Goal: Task Accomplishment & Management: Manage account settings

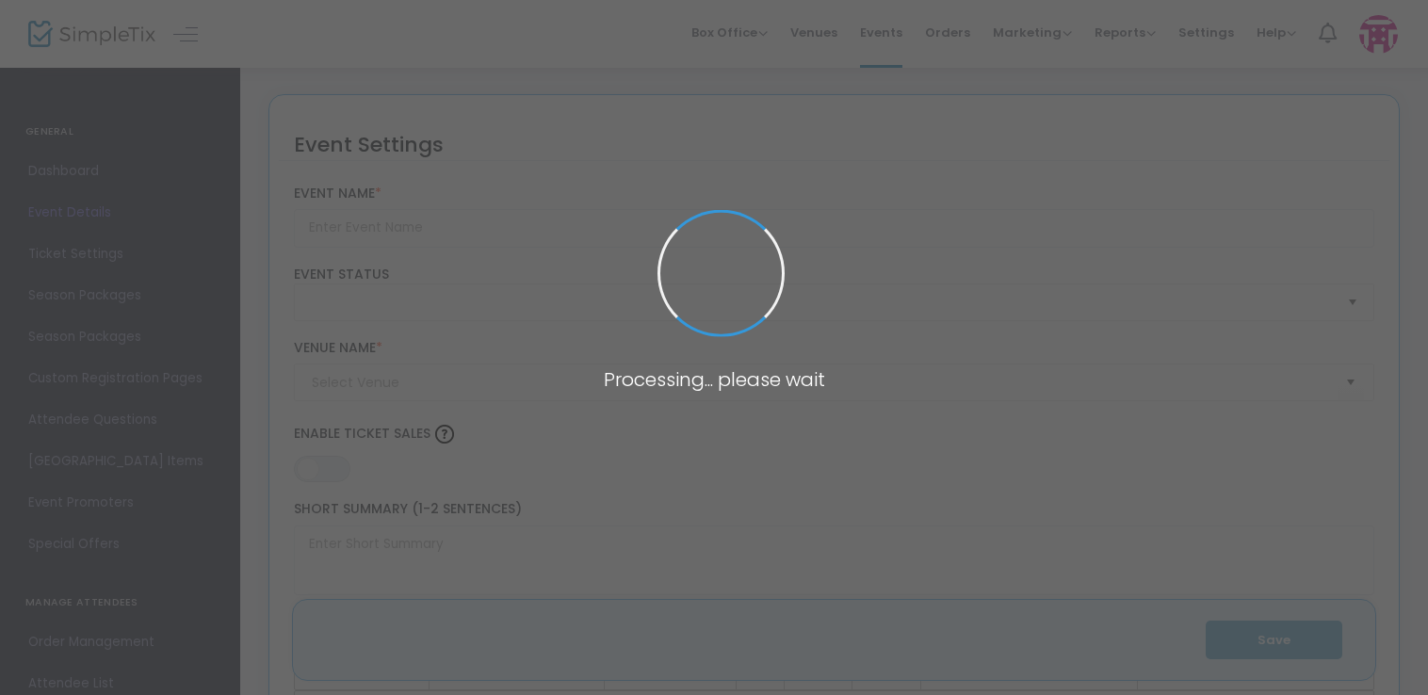
type input "Opening day at [GEOGRAPHIC_DATA]"
type textarea "🎄 Kick Off the Holiday Season at Reindeer Acres! 🎄Join us at [GEOGRAPHIC_DATA] …"
type input "5.500 %"
type input "Buy Tickets"
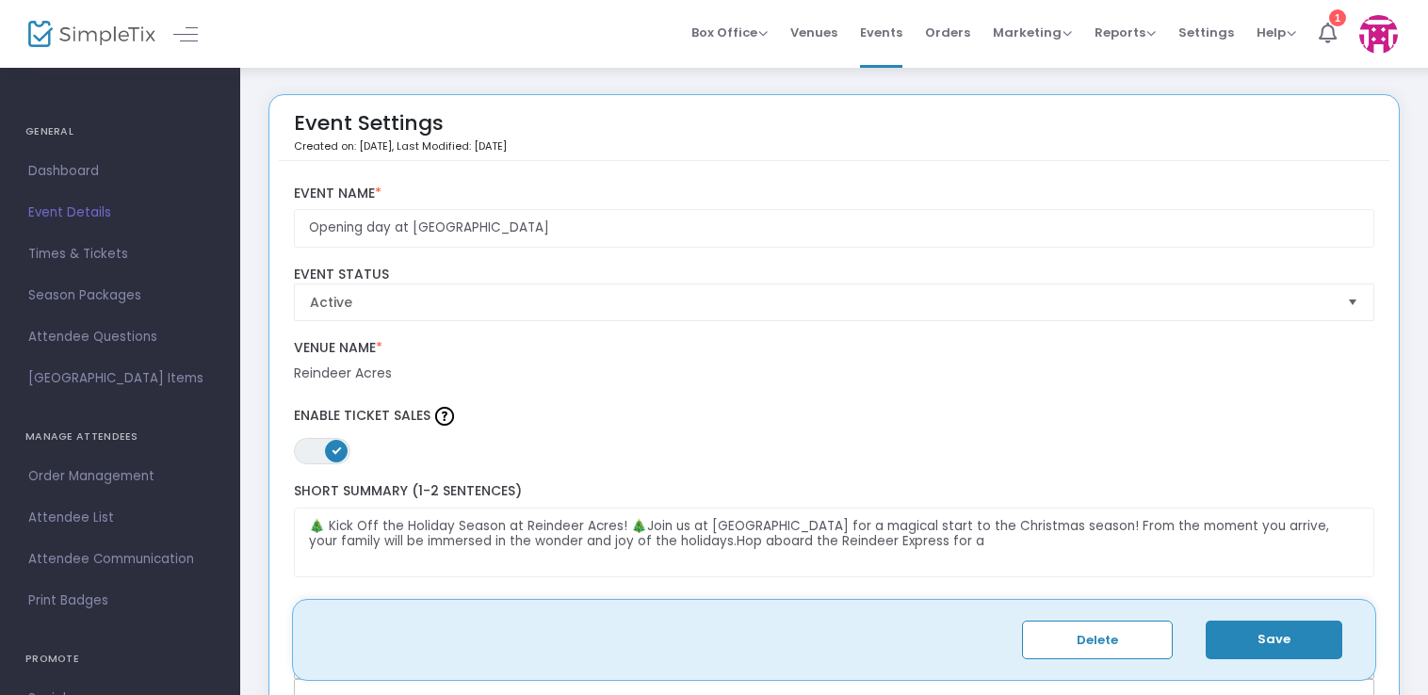
scroll to position [36, 0]
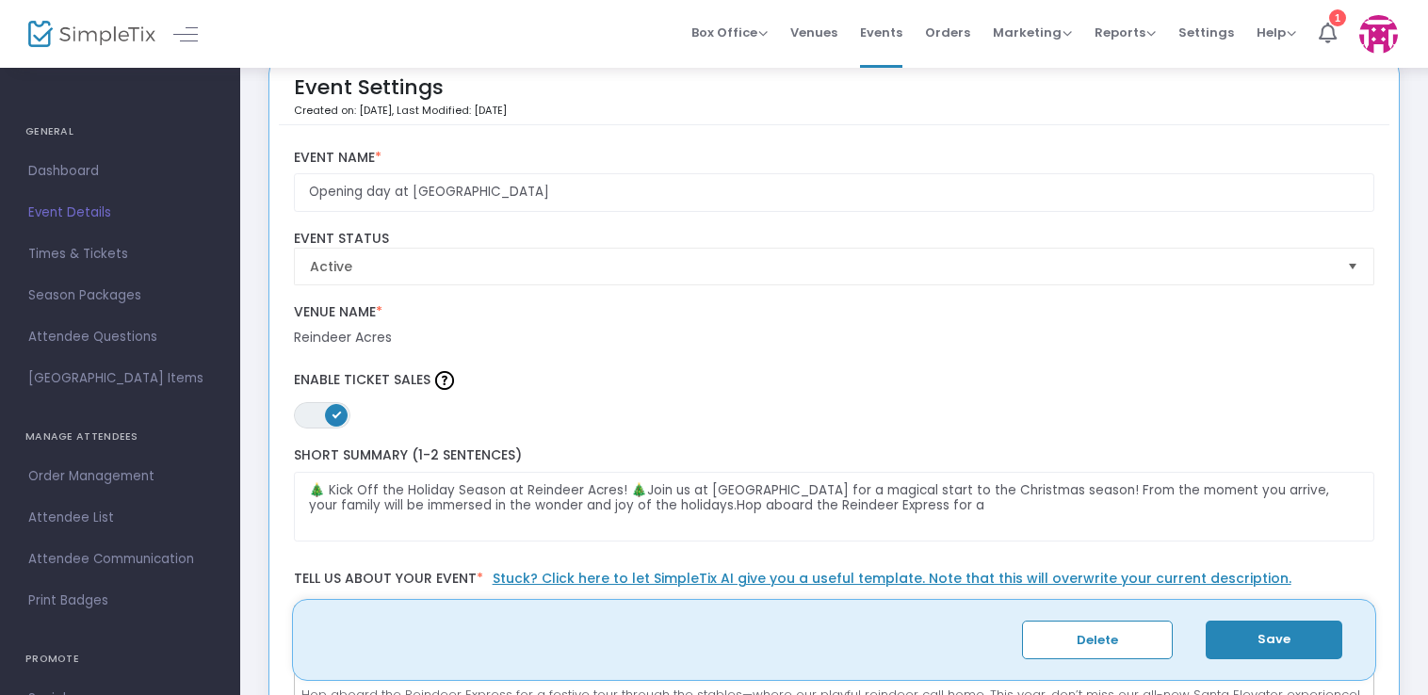
click at [71, 214] on span "Event Details" at bounding box center [120, 213] width 184 height 24
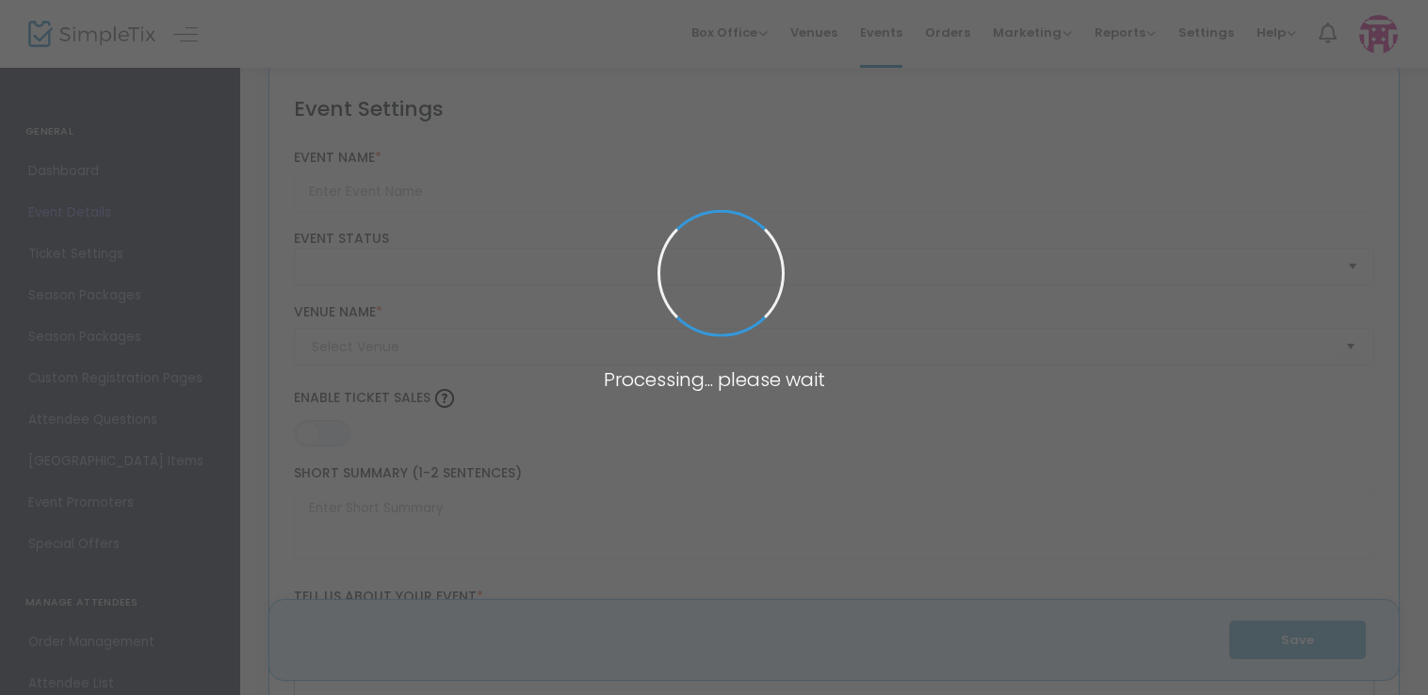
scroll to position [2661, 0]
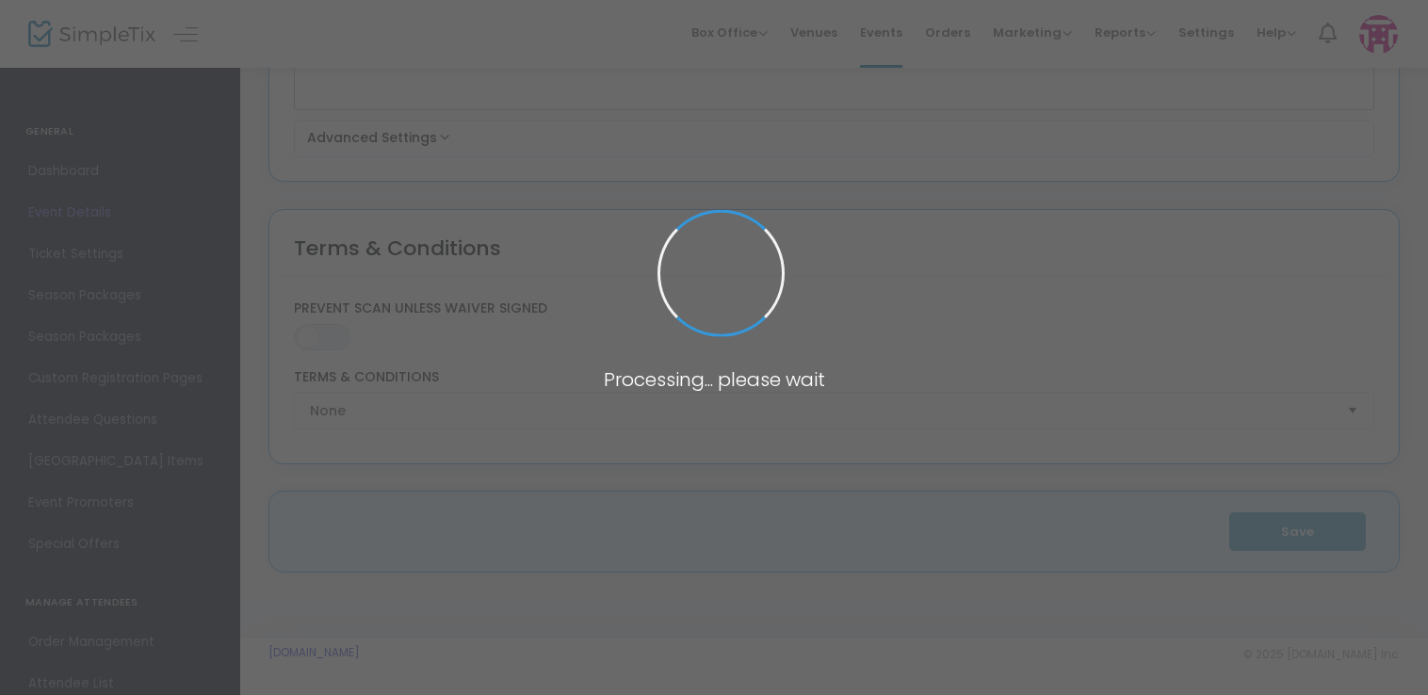
type input "Opening day at [GEOGRAPHIC_DATA]"
type textarea "🎄 Kick Off the Holiday Season at Reindeer Acres! 🎄Join us at [GEOGRAPHIC_DATA] …"
type input "5.500 %"
type input "Buy Tickets"
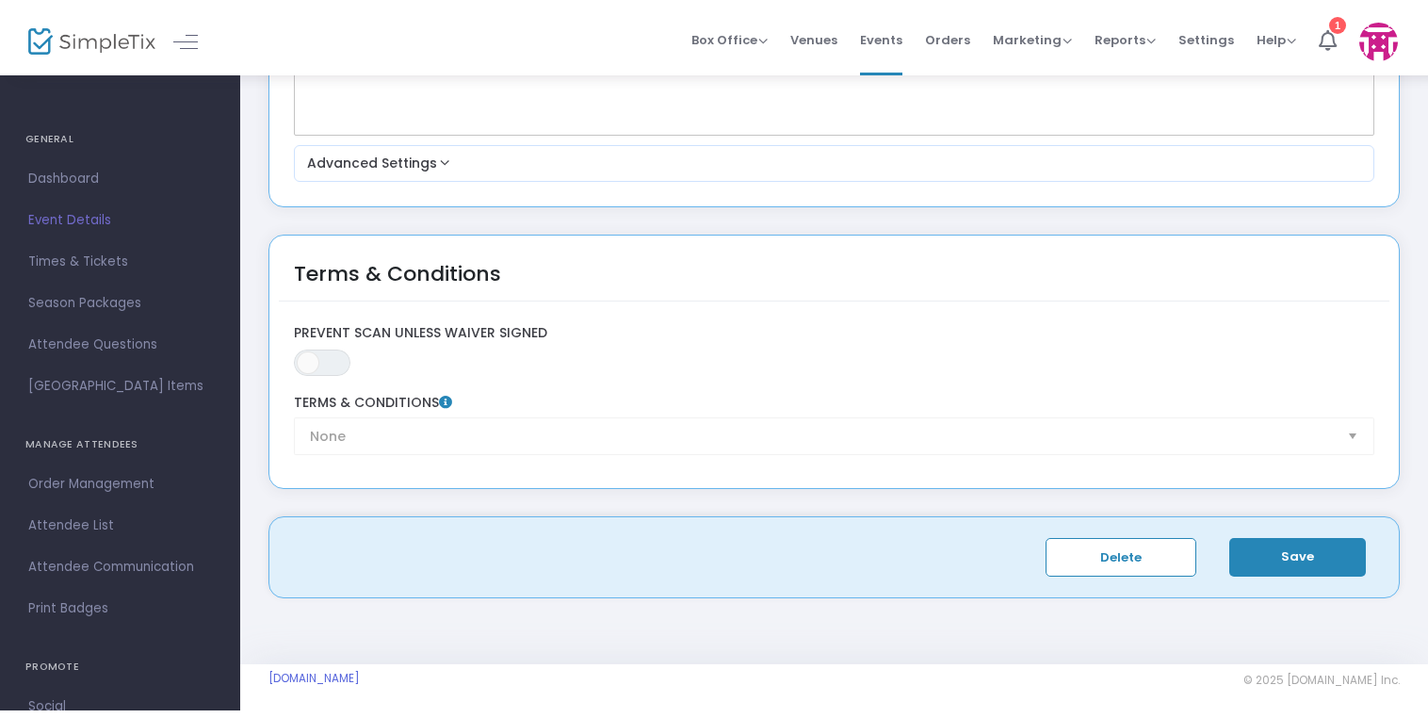
scroll to position [2638, 0]
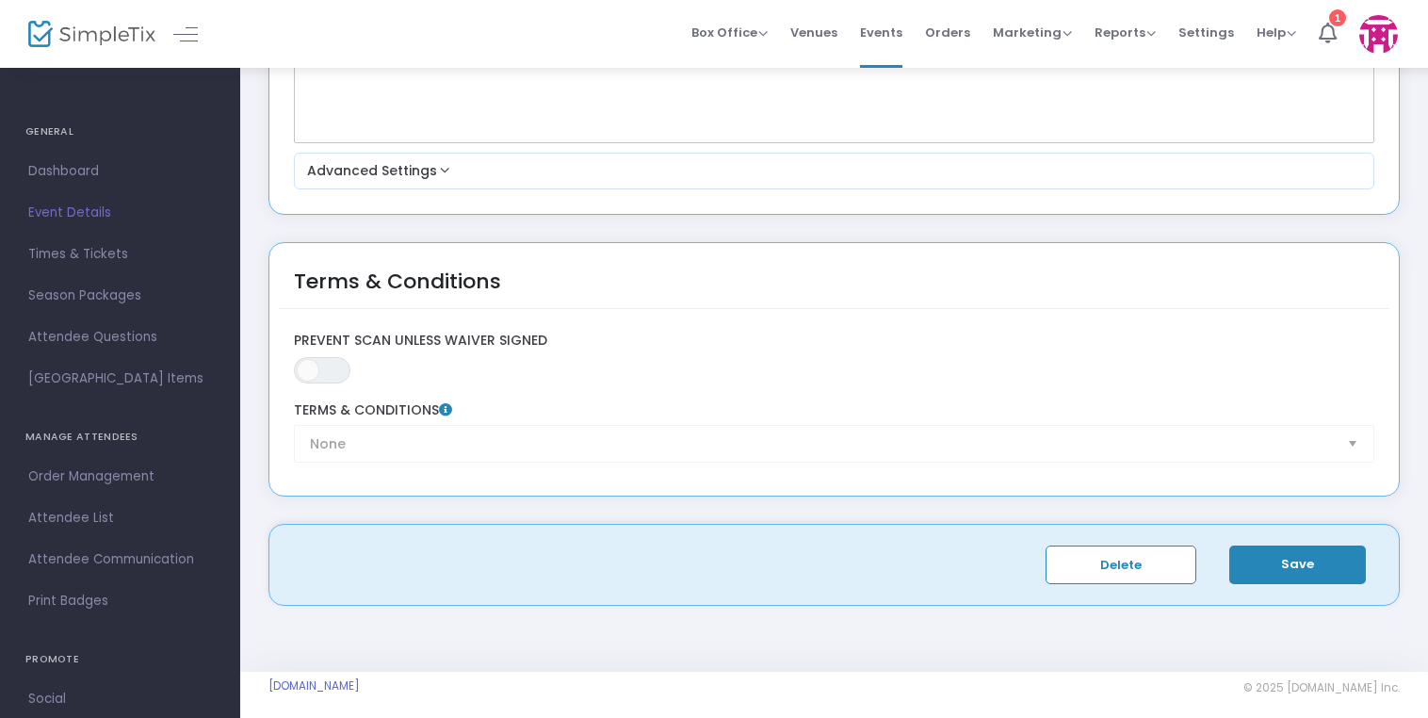
click at [65, 260] on span "Times & Tickets" at bounding box center [120, 254] width 184 height 24
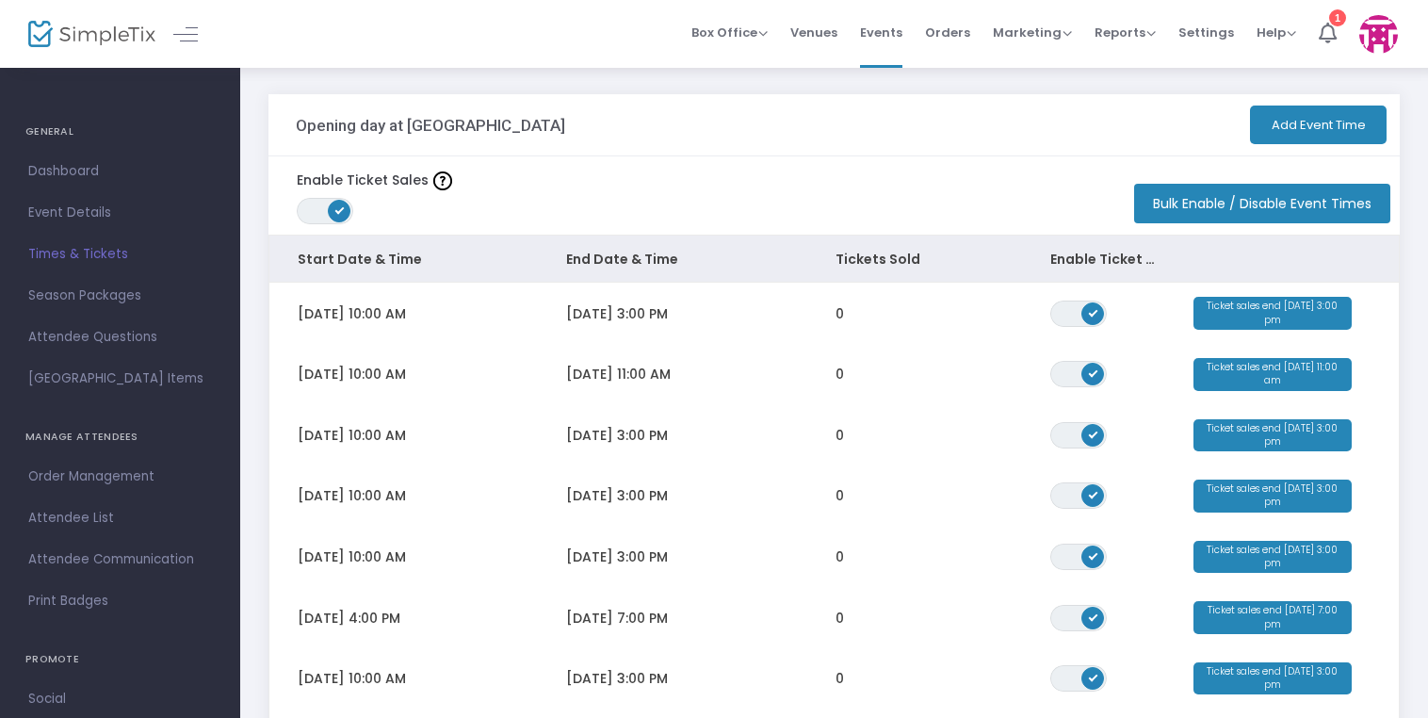
click at [360, 109] on div "Opening day at [GEOGRAPHIC_DATA]" at bounding box center [576, 124] width 560 height 61
click at [56, 217] on span "Event Details" at bounding box center [120, 213] width 184 height 24
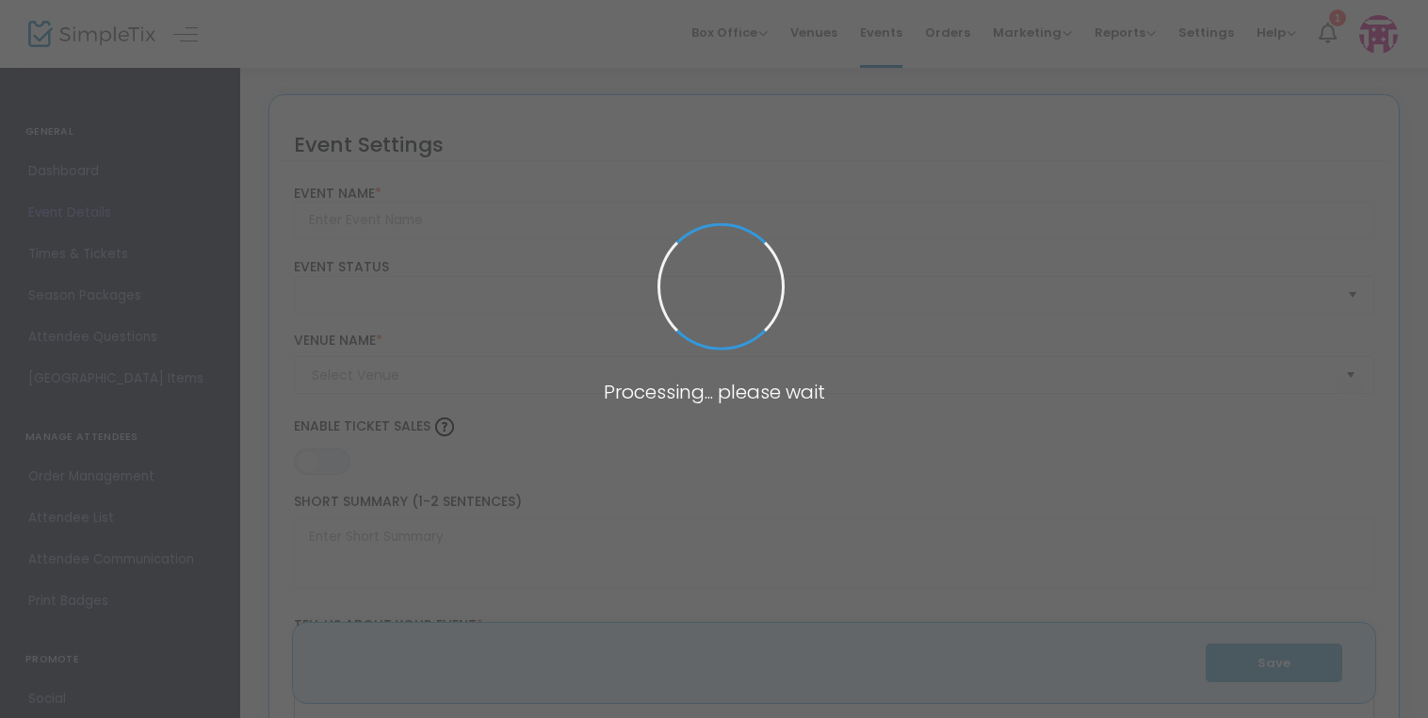
type input "Opening day at [GEOGRAPHIC_DATA]"
type textarea "🎄 Kick Off the Holiday Season at Reindeer Acres! 🎄Join us at [GEOGRAPHIC_DATA] …"
type input "5.500 %"
type input "Buy Tickets"
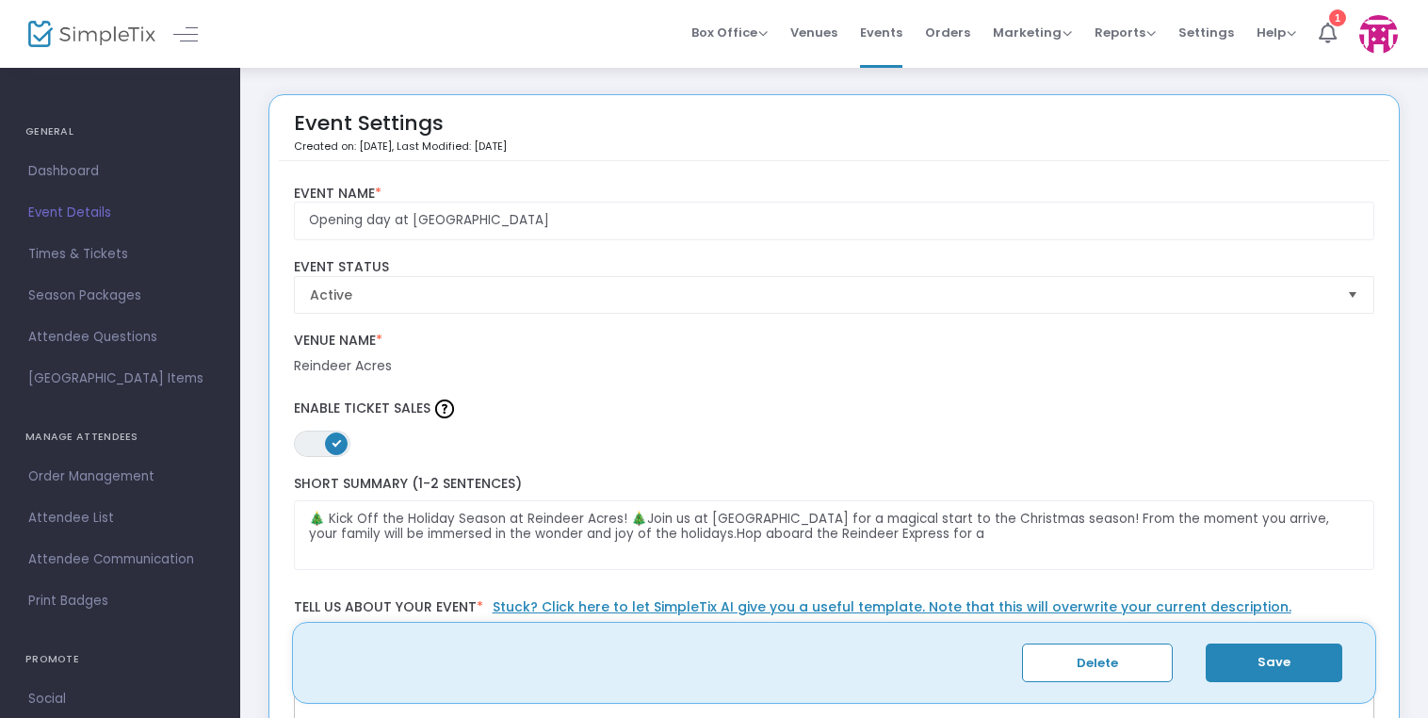
click at [946, 32] on span "Orders" at bounding box center [947, 32] width 45 height 48
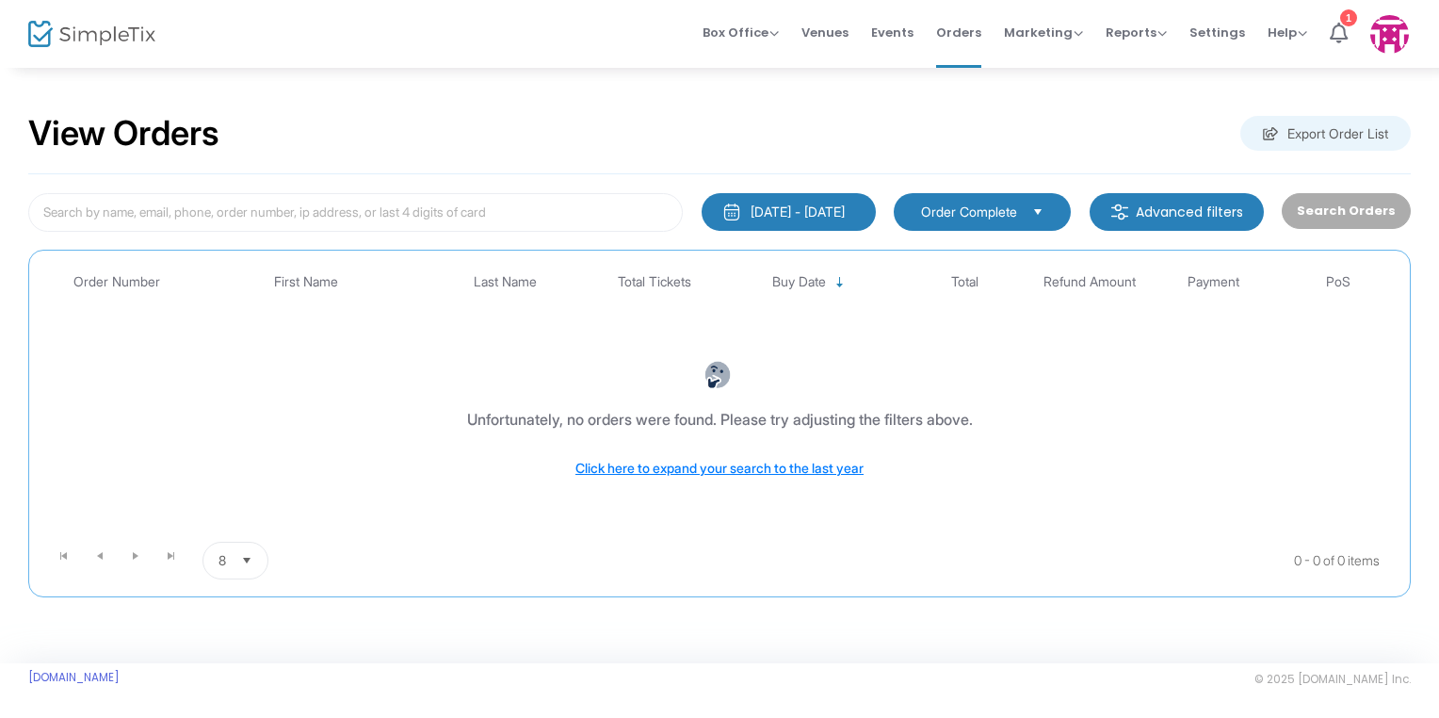
click at [893, 32] on span "Events" at bounding box center [892, 32] width 42 height 48
